Goal: Transaction & Acquisition: Purchase product/service

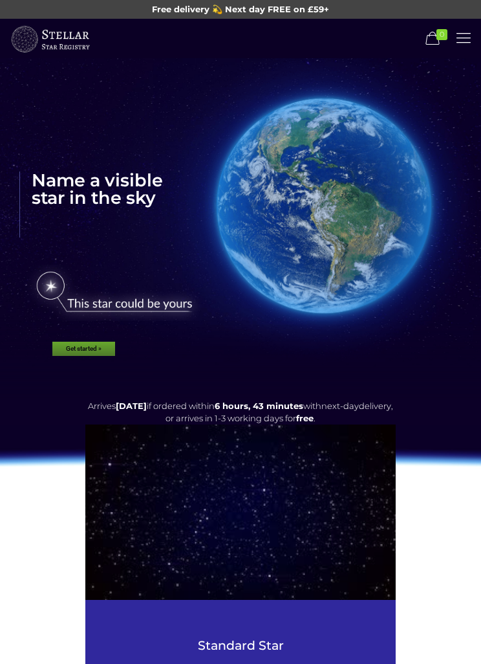
click at [473, 28] on link at bounding box center [464, 38] width 22 height 22
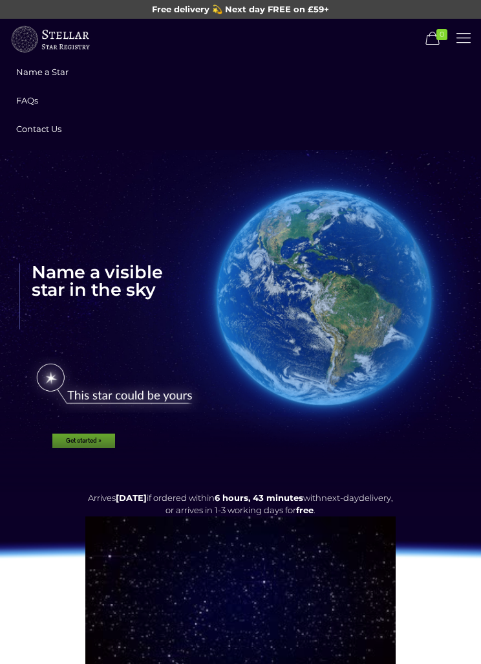
click at [34, 100] on span "FAQs" at bounding box center [27, 100] width 22 height 10
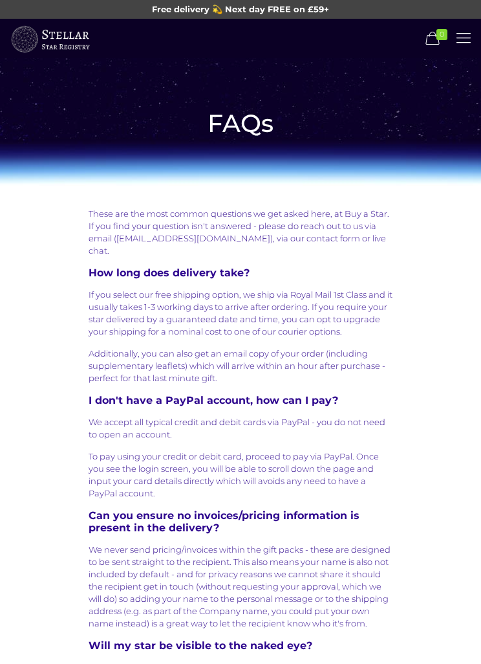
click at [470, 40] on icon at bounding box center [464, 37] width 20 height 17
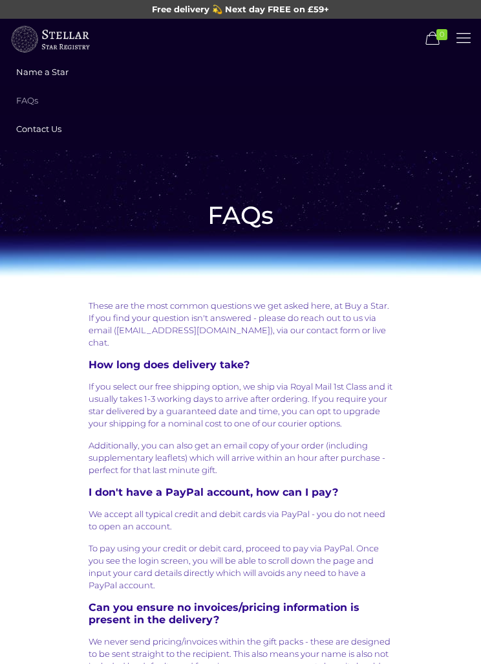
click at [58, 64] on link "Name a Star" at bounding box center [240, 72] width 481 height 28
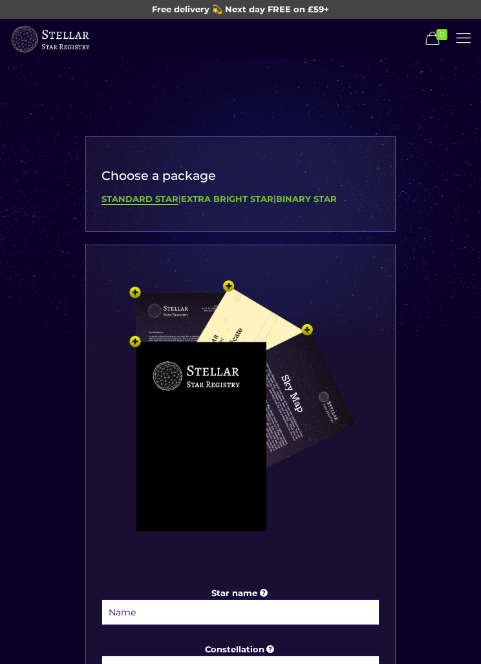
click at [229, 196] on b "Extra Bright Star" at bounding box center [227, 198] width 93 height 10
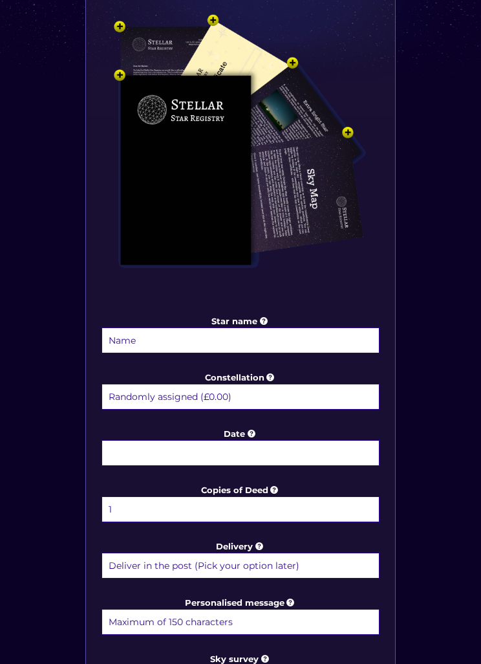
scroll to position [271, 0]
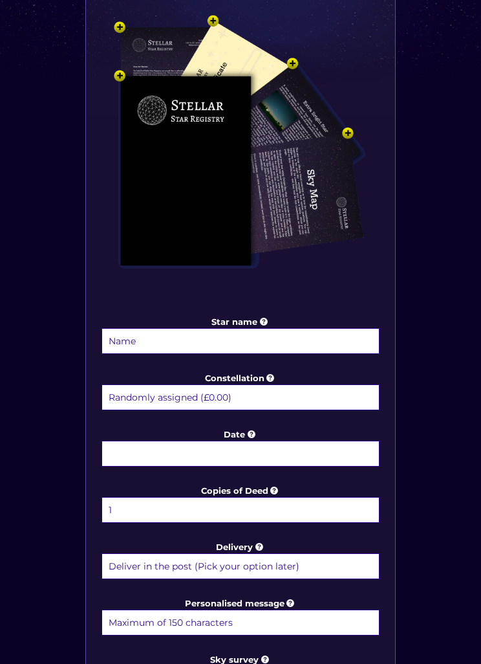
click at [228, 394] on select "Randomly assigned (£0.00) Aquarius - 20 Jan - 18 Feb (+£9.99) Aries - 21 Mar - …" at bounding box center [241, 397] width 278 height 26
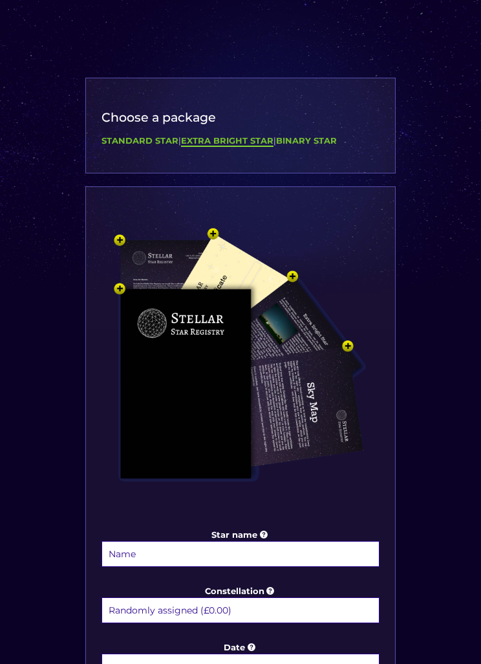
scroll to position [58, 0]
